Goal: Find specific page/section: Find specific page/section

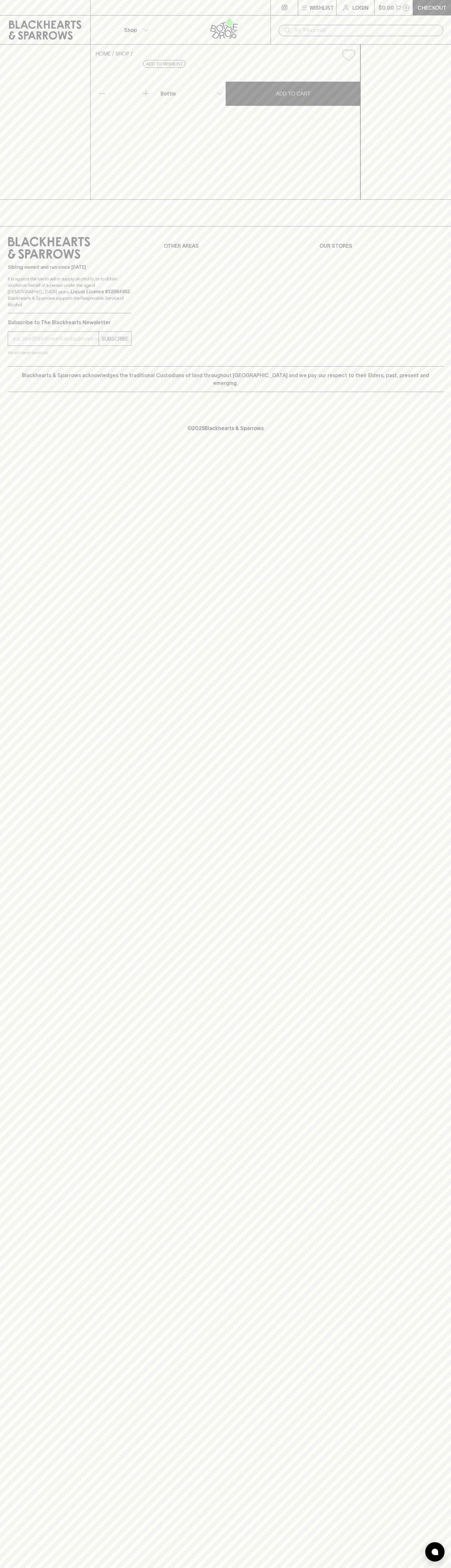
click at [24, 22] on icon at bounding box center [45, 30] width 73 height 20
click at [439, 1324] on div "Wishlist Login $0.00 0 Checkout Shop ​ HOME SHOP Liquid Death Mountain Water 50…" at bounding box center [226, 784] width 451 height 1568
click at [265, 1568] on html "Wishlist Login $0.00 0 Checkout Shop ​ HOME SHOP Liquid Death Mountain Water 50…" at bounding box center [226, 784] width 451 height 1568
click at [29, 346] on div "SUBSCRIBE" at bounding box center [69, 338] width 123 height 14
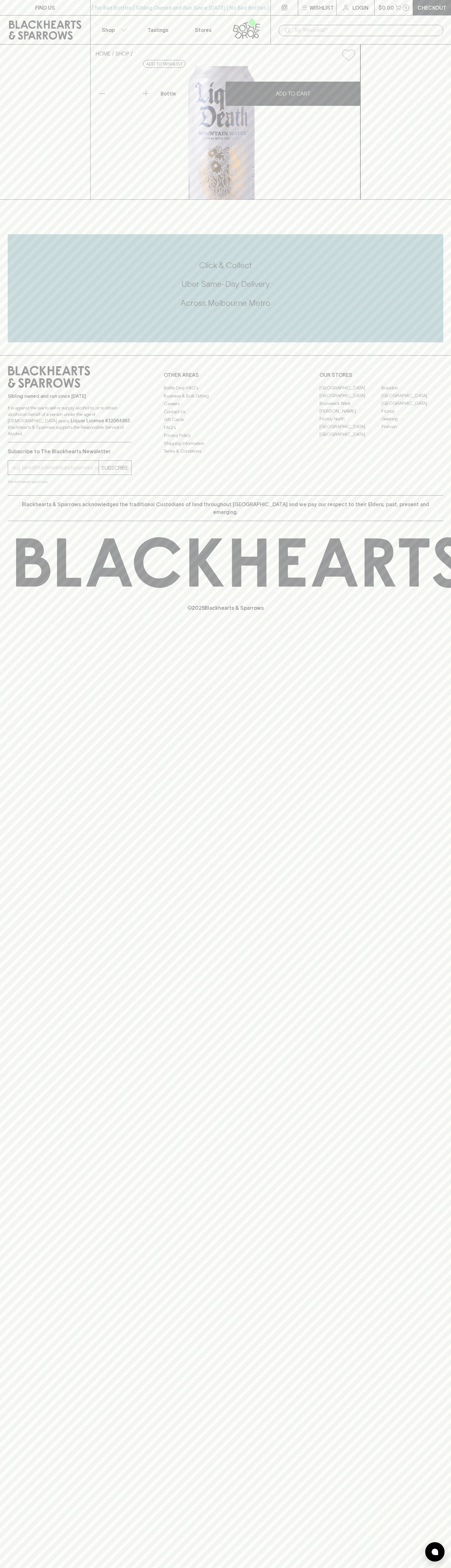
click at [351, 392] on link "[GEOGRAPHIC_DATA]" at bounding box center [351, 387] width 62 height 8
